Goal: Complete application form

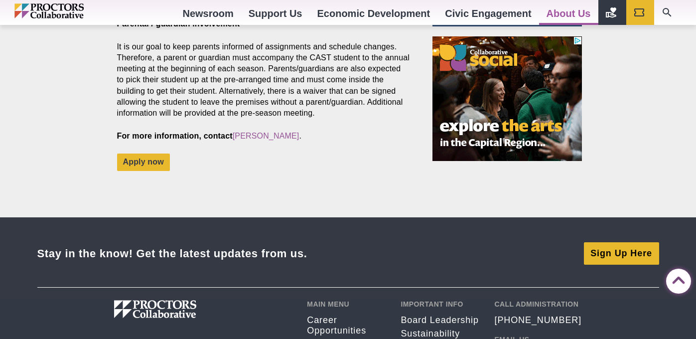
scroll to position [818, 0]
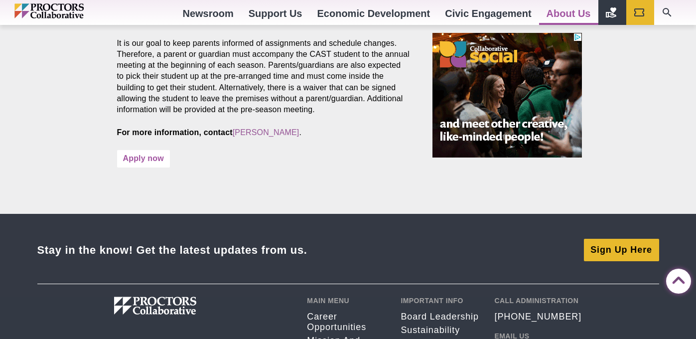
click at [150, 150] on link "Apply now" at bounding box center [143, 158] width 53 height 17
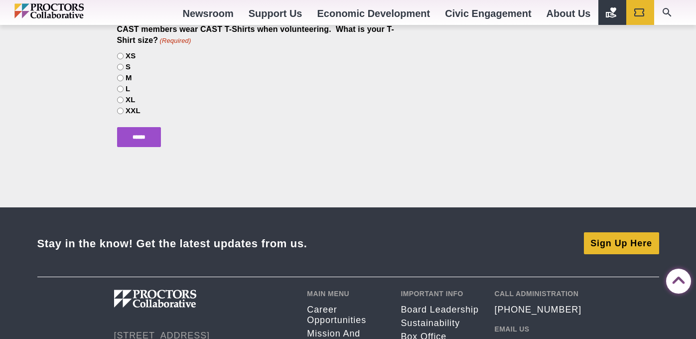
scroll to position [1655, 0]
